Goal: Check status

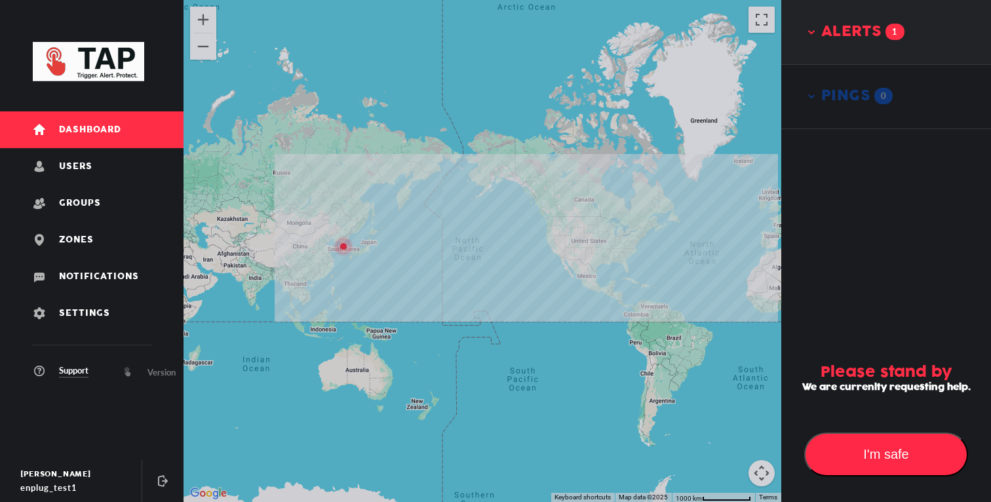
click at [828, 34] on span "alerts" at bounding box center [851, 32] width 60 height 18
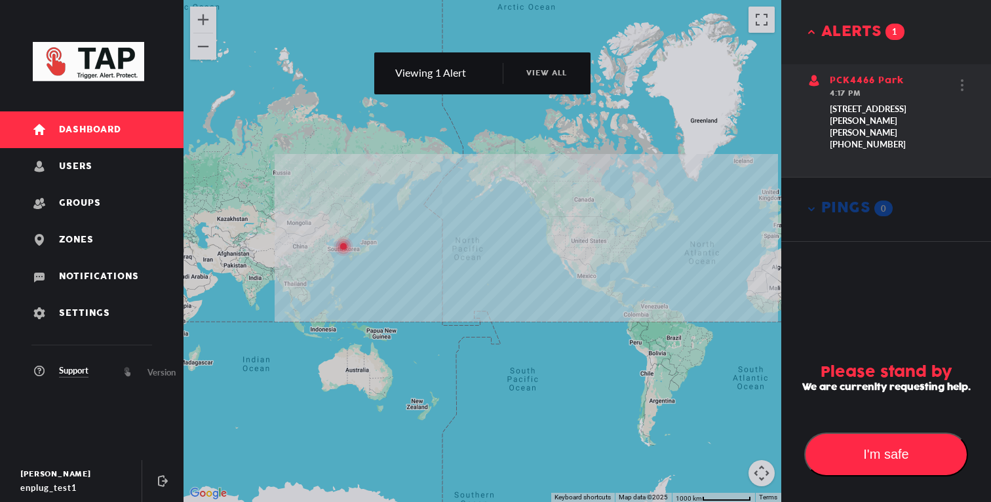
click at [860, 88] on div "4:17 PM" at bounding box center [894, 93] width 128 height 13
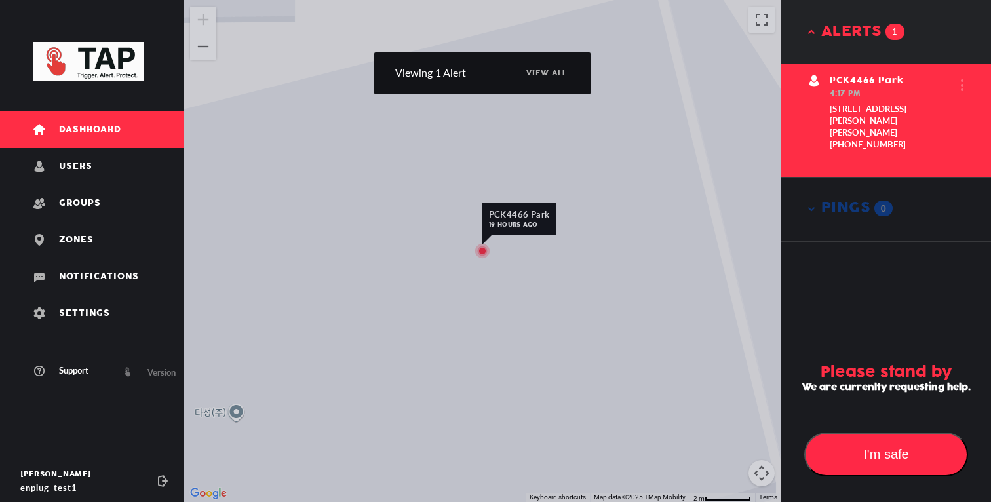
click at [553, 248] on div "PCK4466 Park 19 hours ago" at bounding box center [483, 251] width 598 height 502
